Goal: Navigation & Orientation: Go to known website

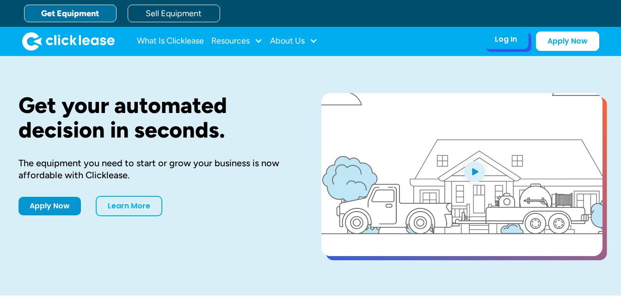
click at [505, 43] on div "Log In" at bounding box center [506, 39] width 22 height 9
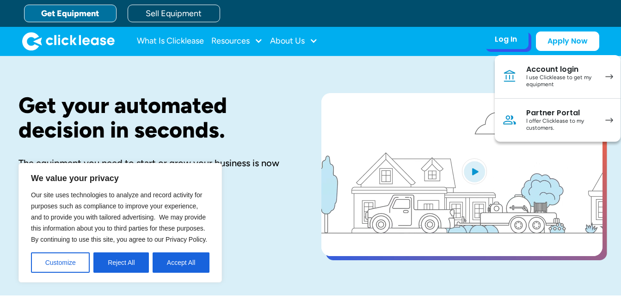
click at [547, 79] on div "I use Clicklease to get my equipment" at bounding box center [561, 81] width 70 height 14
